Goal: Task Accomplishment & Management: Complete application form

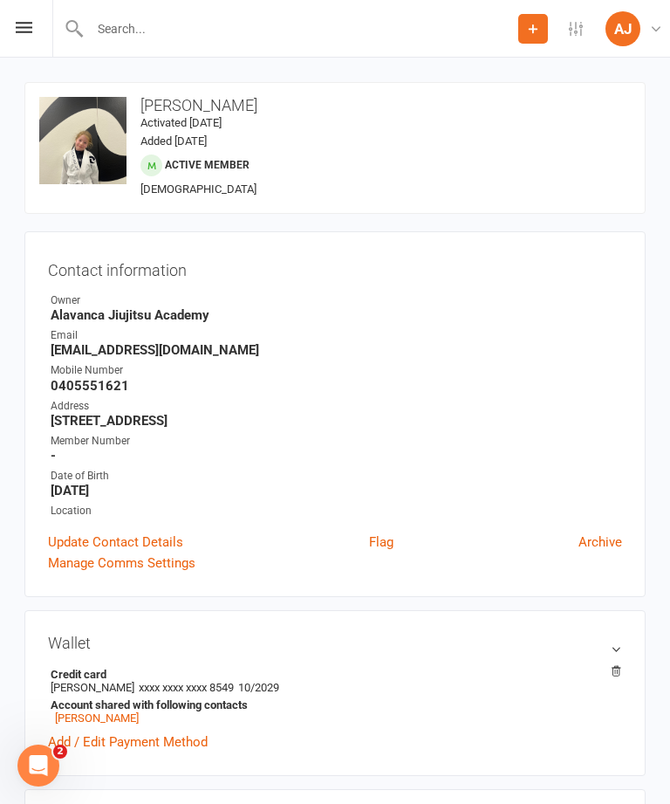
click at [370, 38] on input "text" at bounding box center [302, 29] width 434 height 24
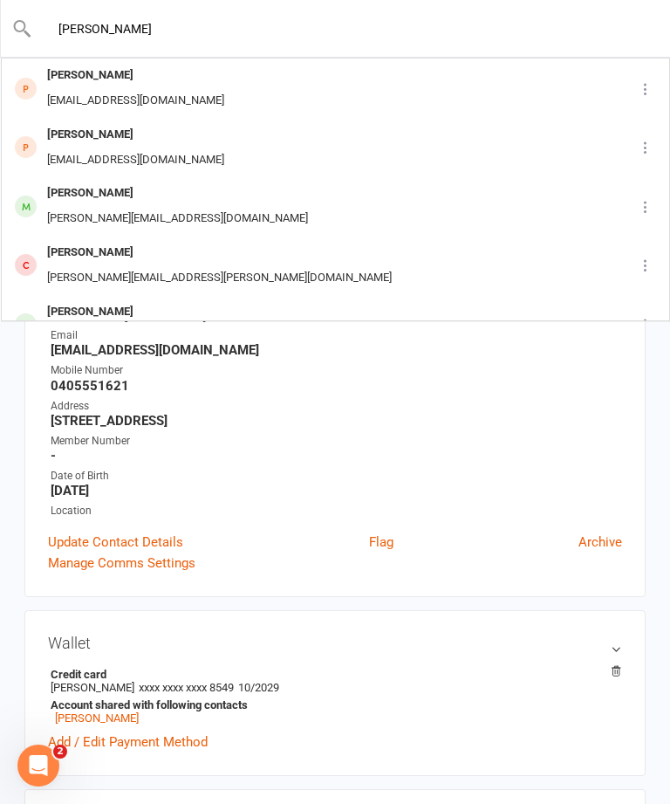
type input "[PERSON_NAME]"
click at [324, 188] on div "[PERSON_NAME] [EMAIL_ADDRESS][DOMAIN_NAME]" at bounding box center [313, 206] width 621 height 58
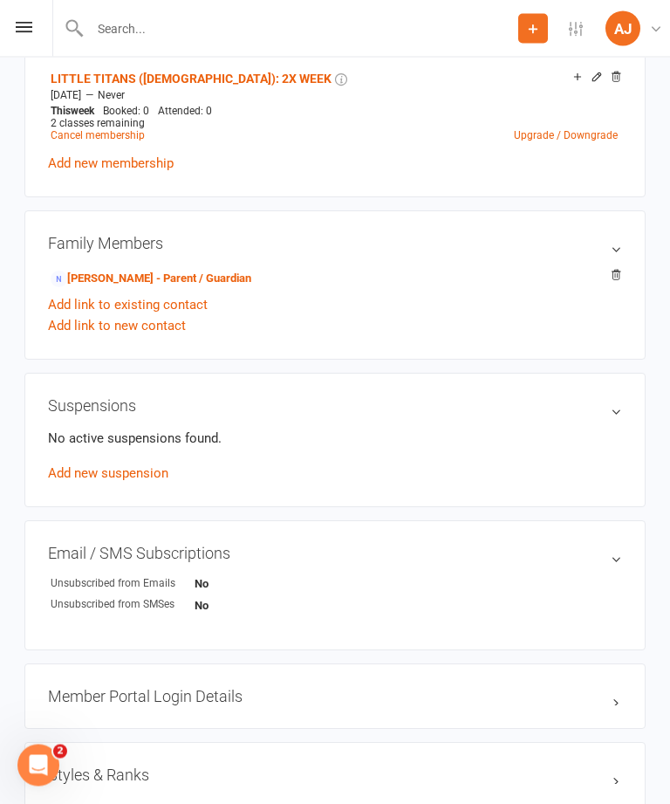
scroll to position [742, 0]
click at [231, 278] on link "[PERSON_NAME] - Parent / Guardian" at bounding box center [151, 280] width 201 height 18
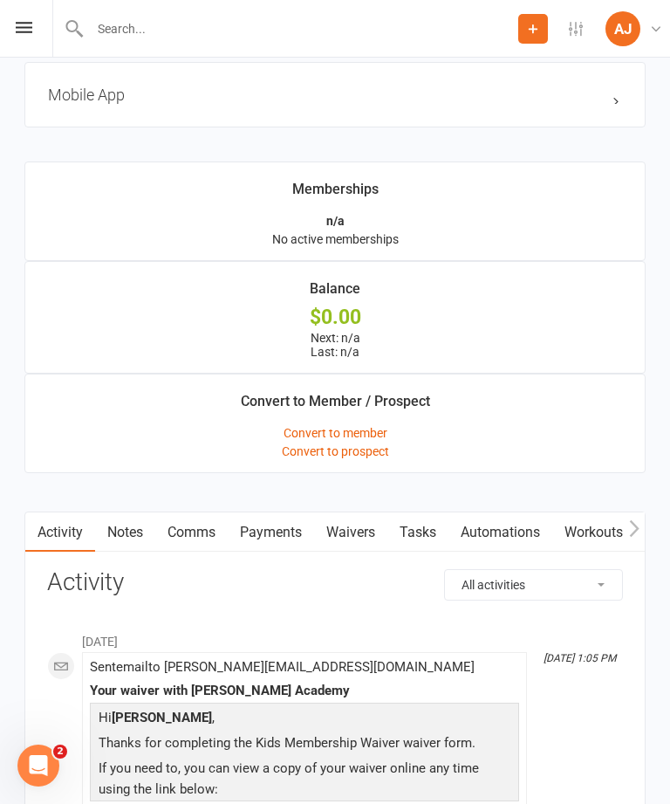
click at [364, 541] on link "Waivers" at bounding box center [350, 532] width 73 height 40
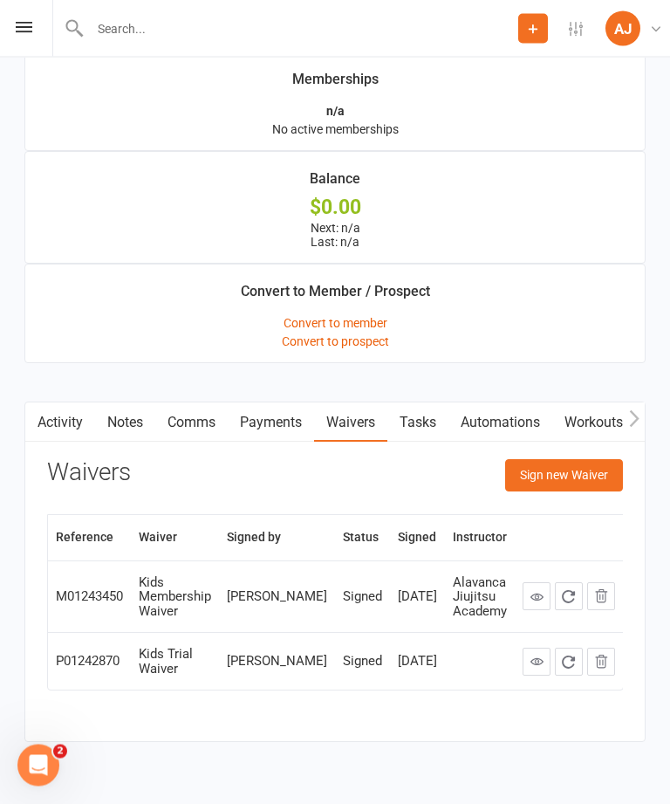
scroll to position [1441, 0]
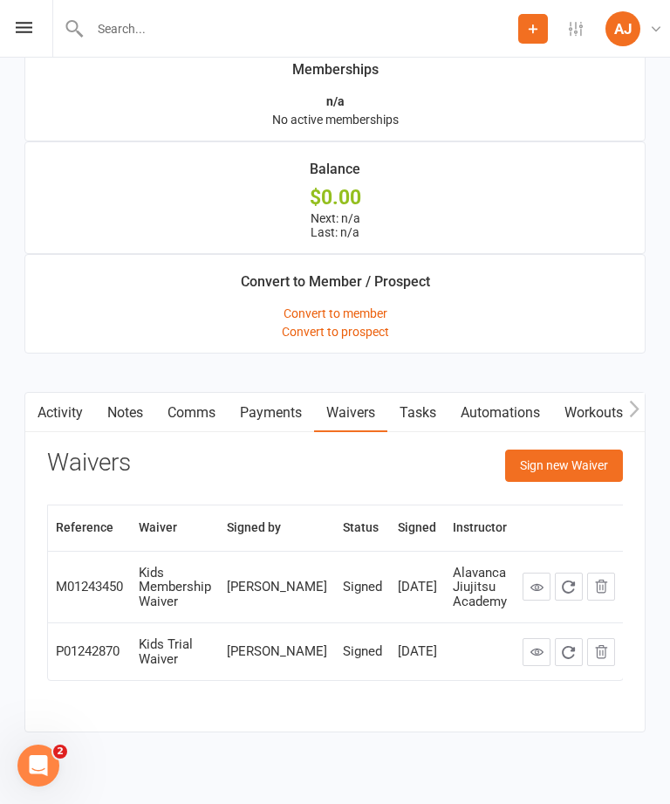
click at [578, 478] on button "Sign new Waiver" at bounding box center [564, 464] width 118 height 31
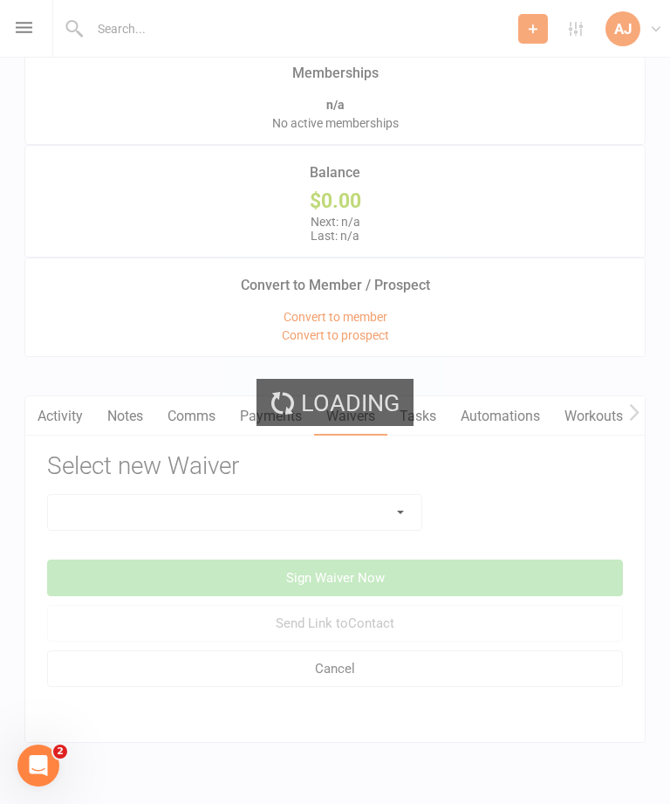
click at [332, 522] on select at bounding box center [234, 512] width 373 height 35
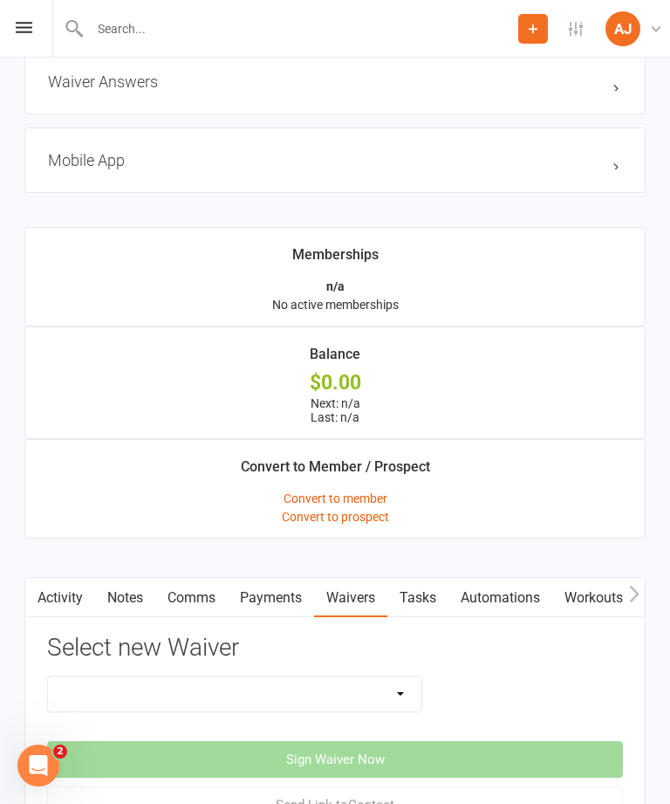
scroll to position [1257, 0]
click at [525, 38] on button "Add" at bounding box center [533, 29] width 30 height 30
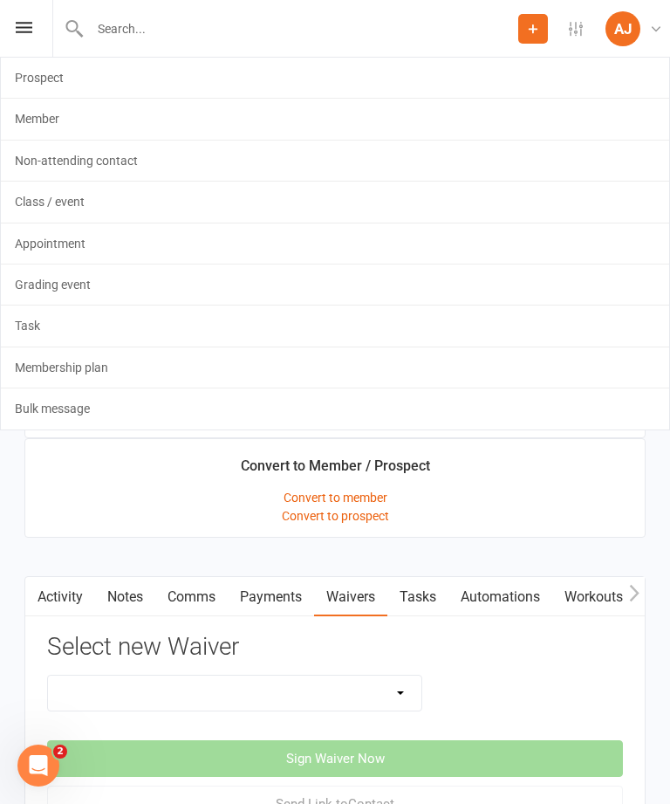
click at [584, 552] on ul "Memberships n/a No active memberships Balance $0.00 Next: n/a Last: n/a Convert…" at bounding box center [334, 389] width 621 height 326
click at [466, 696] on div "Adults Membership Waiver Casual Pass Waiver Kids Membership Waiver Kids Trial W…" at bounding box center [335, 693] width 602 height 37
click at [418, 617] on link "Tasks" at bounding box center [417, 597] width 61 height 40
